Goal: Task Accomplishment & Management: Manage account settings

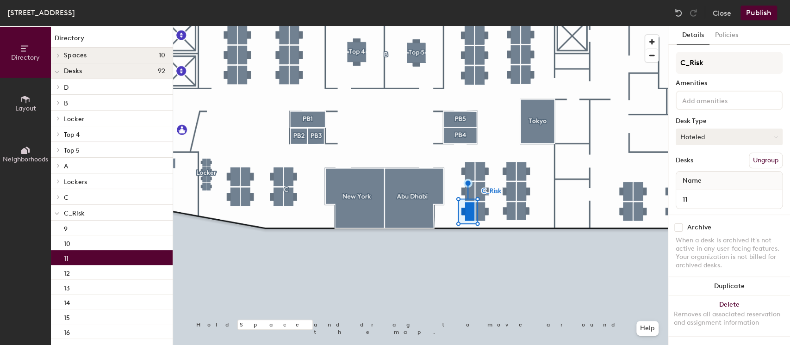
click at [708, 133] on button "Hoteled" at bounding box center [729, 137] width 107 height 17
click at [704, 160] on div "Assigned" at bounding box center [722, 166] width 93 height 14
click at [770, 12] on button "Publish" at bounding box center [759, 13] width 37 height 15
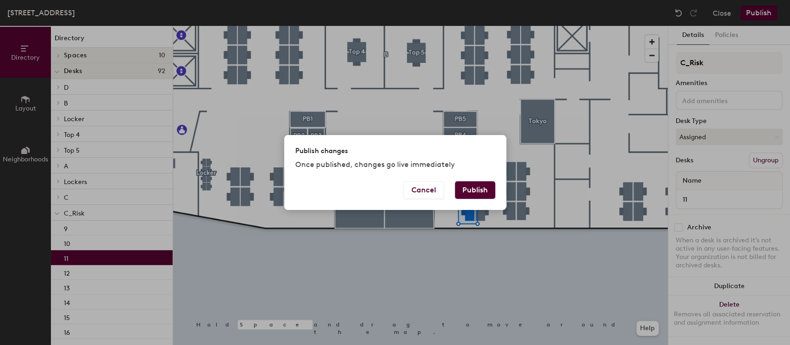
click at [476, 191] on button "Publish" at bounding box center [475, 190] width 40 height 18
